Goal: Task Accomplishment & Management: Use online tool/utility

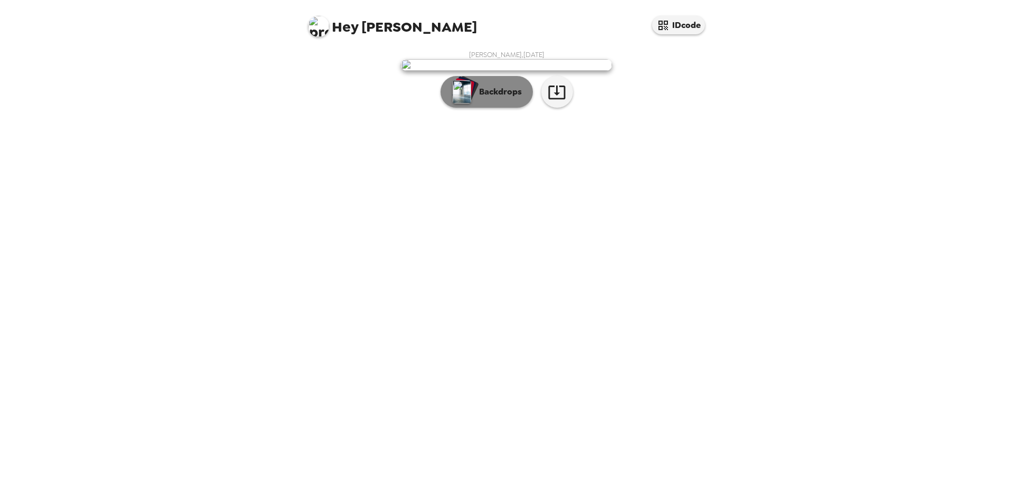
click at [513, 108] on button "Backdrops" at bounding box center [486, 92] width 92 height 32
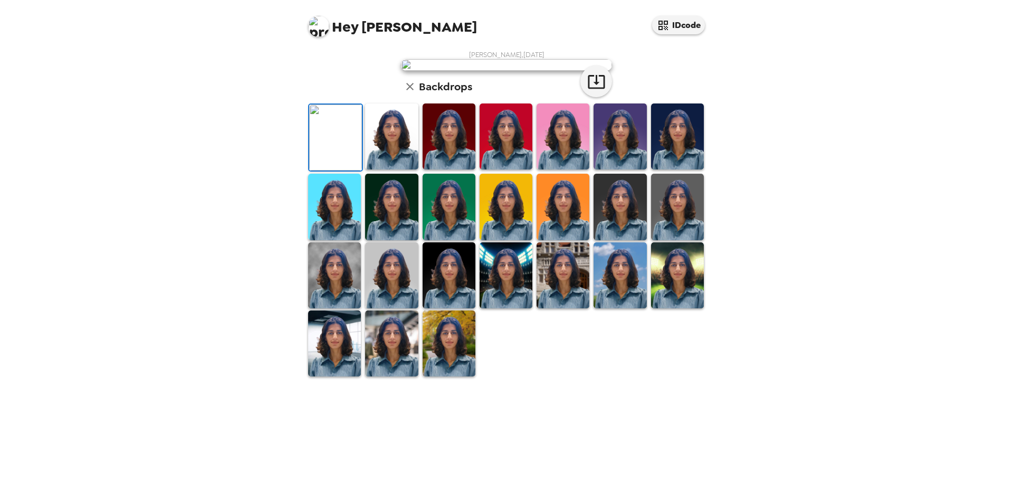
click at [407, 169] on img at bounding box center [391, 136] width 53 height 66
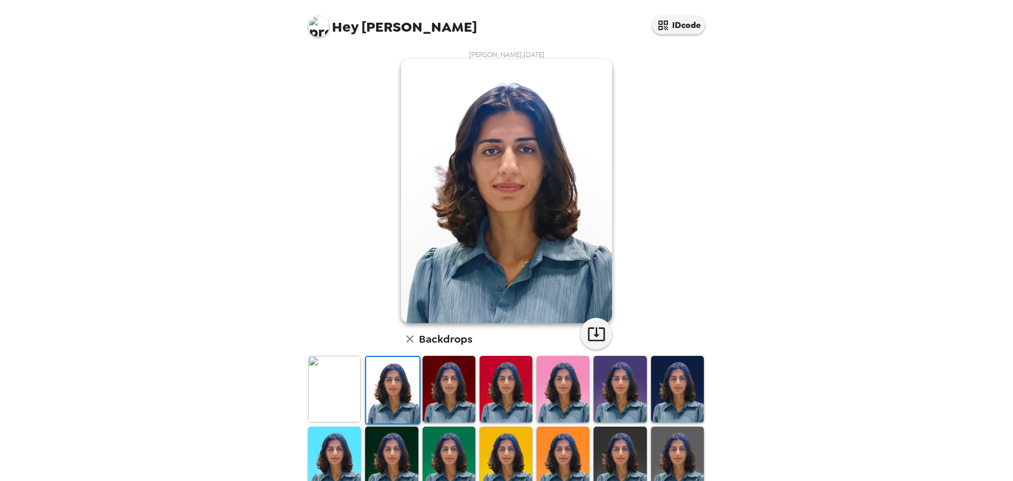
click at [437, 398] on img at bounding box center [449, 389] width 53 height 66
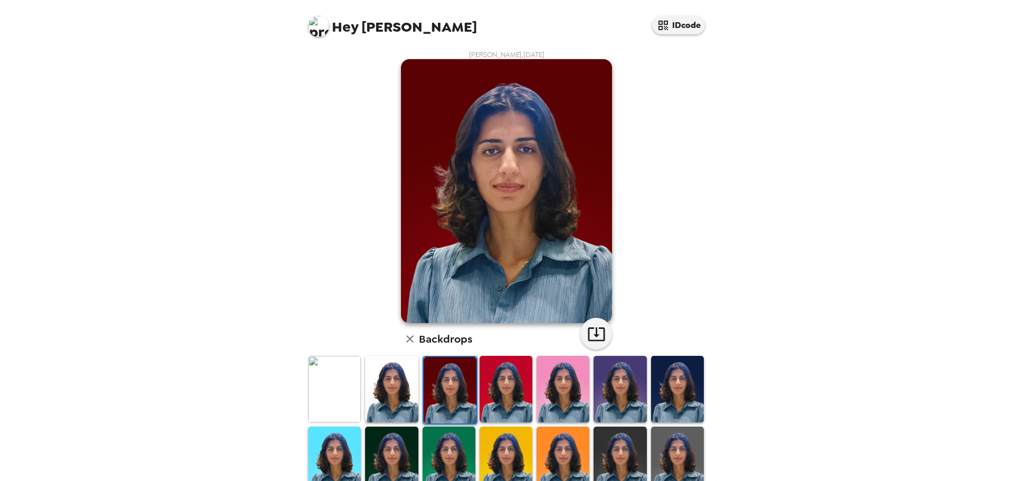
click at [506, 406] on img at bounding box center [505, 389] width 53 height 66
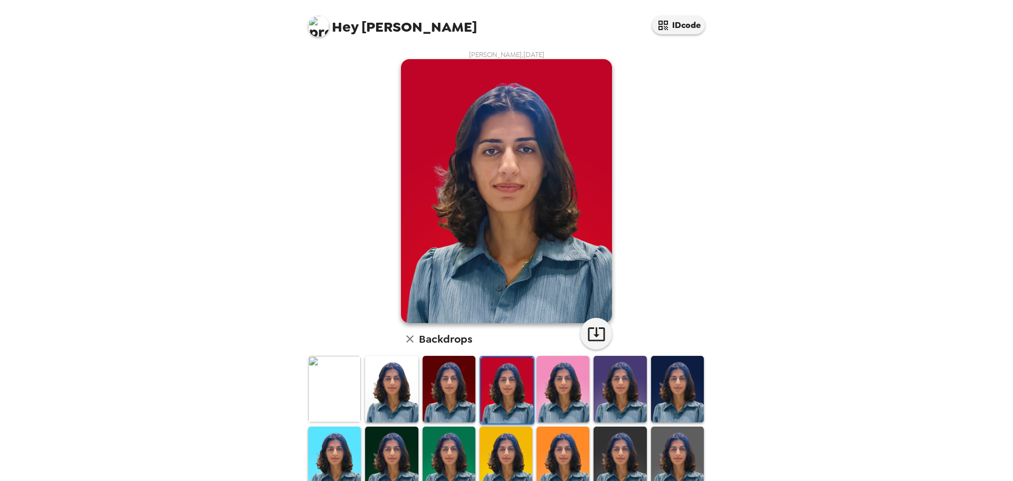
click at [459, 449] on img at bounding box center [449, 459] width 53 height 66
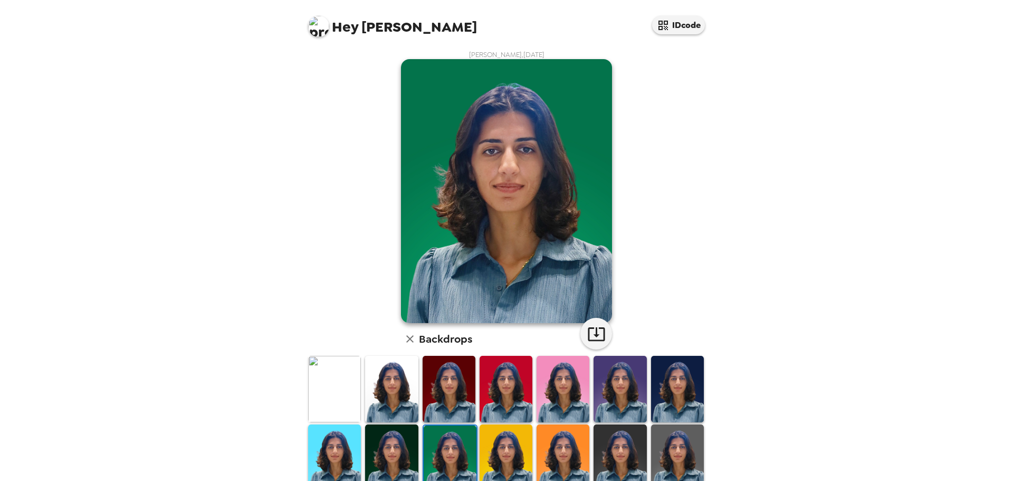
click at [401, 453] on img at bounding box center [391, 457] width 53 height 66
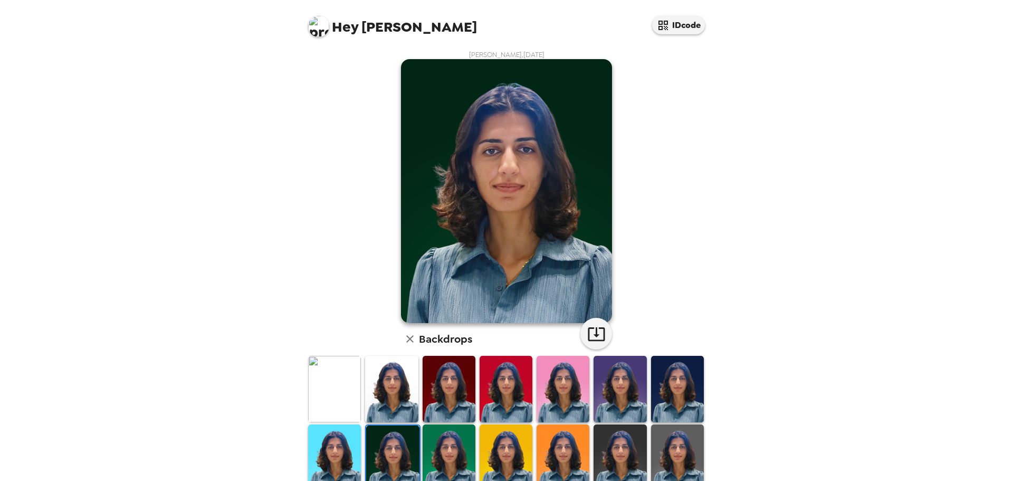
click at [672, 408] on img at bounding box center [677, 389] width 53 height 66
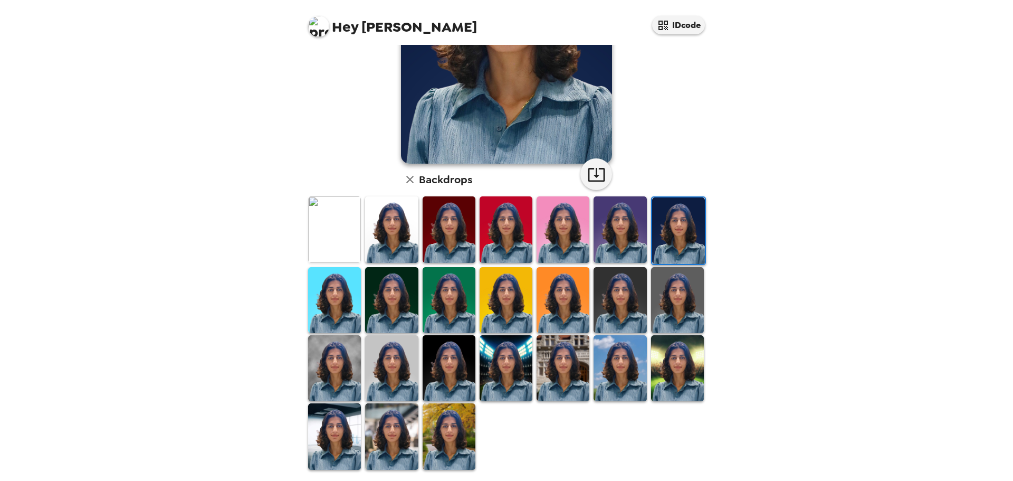
click at [335, 294] on img at bounding box center [334, 300] width 53 height 66
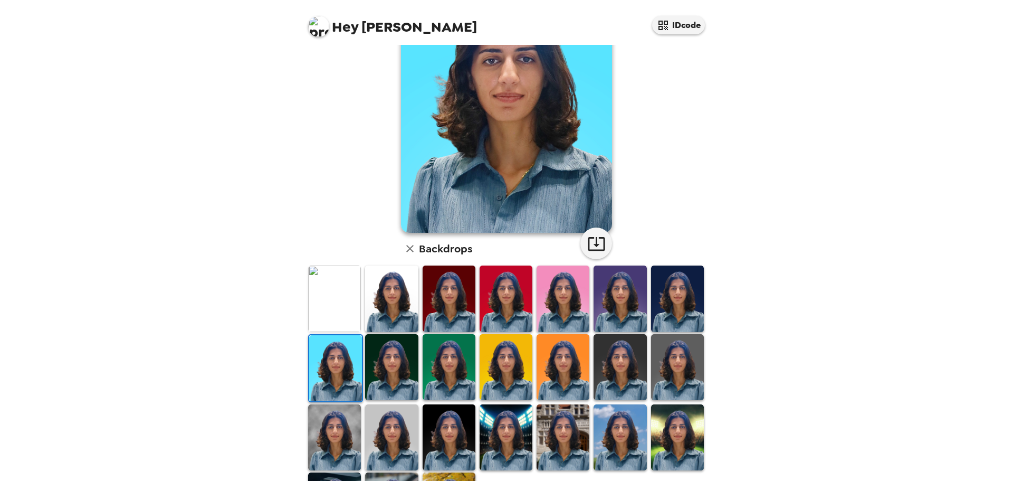
scroll to position [159, 0]
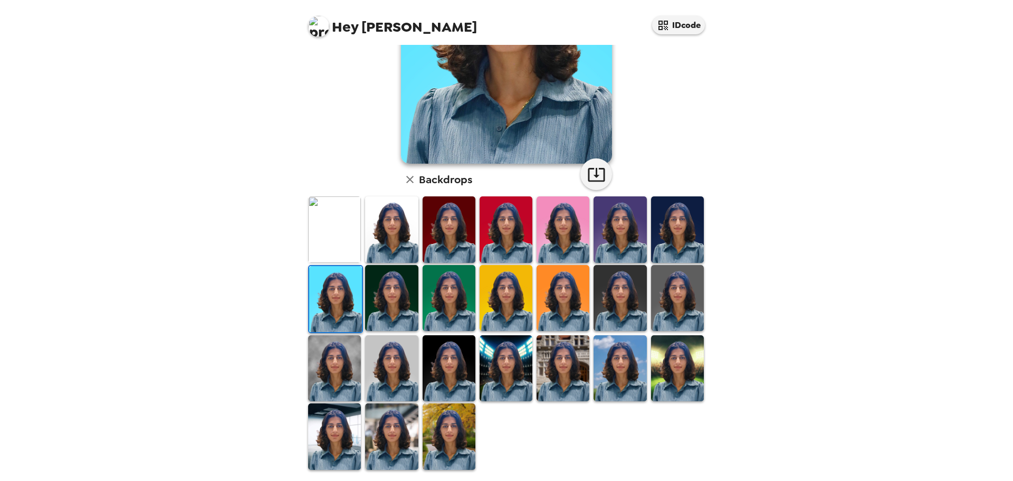
click at [443, 444] on img at bounding box center [449, 436] width 53 height 66
